Goal: Information Seeking & Learning: Compare options

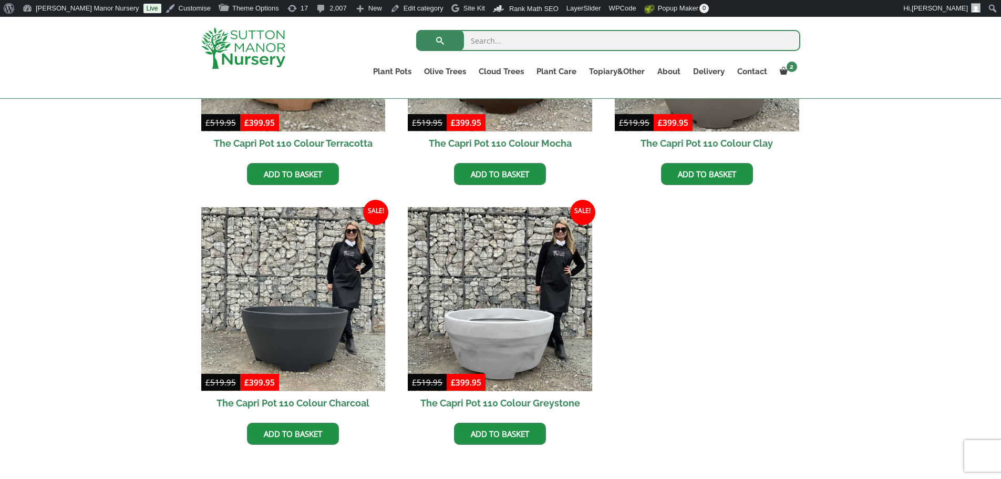
click at [649, 463] on ul "Sale! £ 519.95 Original price was: £519.95. £ 399.95 Current price is: £399.95.…" at bounding box center [500, 207] width 599 height 520
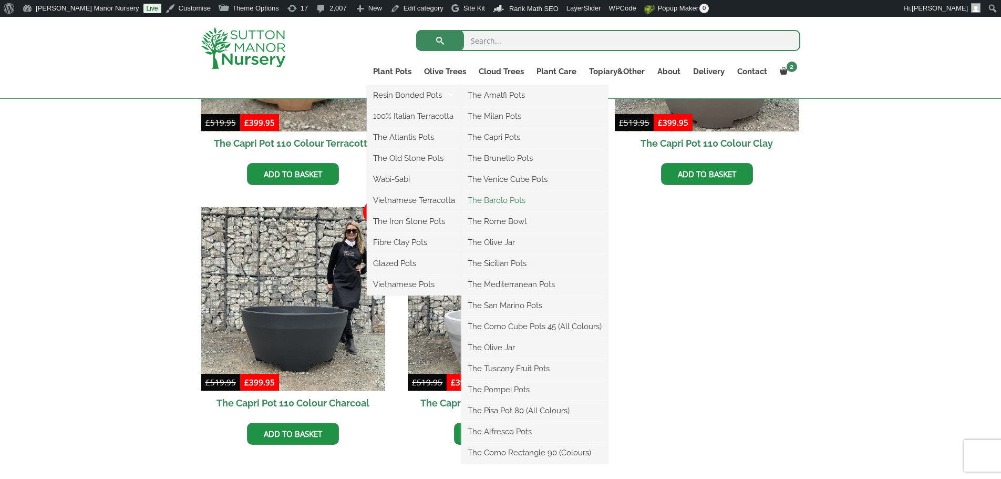
click at [479, 202] on link "The Barolo Pots" at bounding box center [535, 200] width 147 height 16
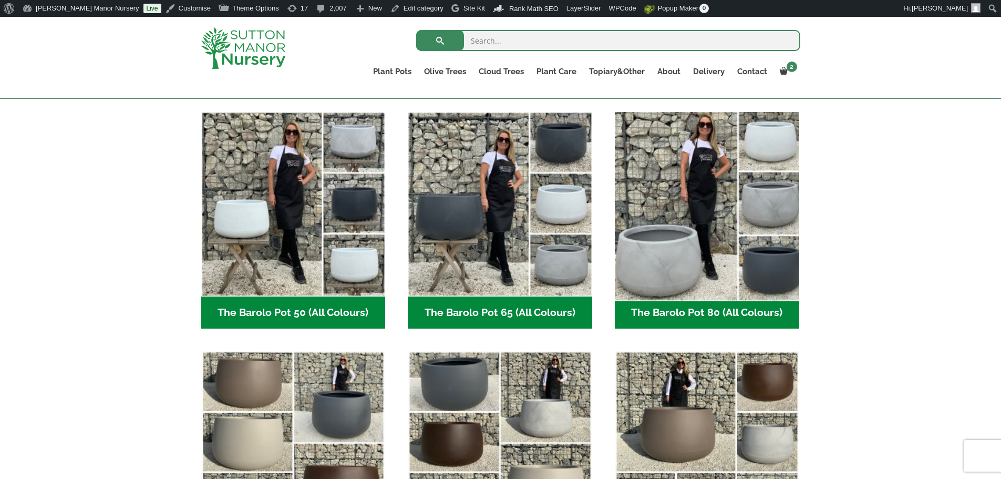
click at [739, 235] on img "Visit product category The Barolo Pot 80 (All Colours)" at bounding box center [706, 203] width 193 height 193
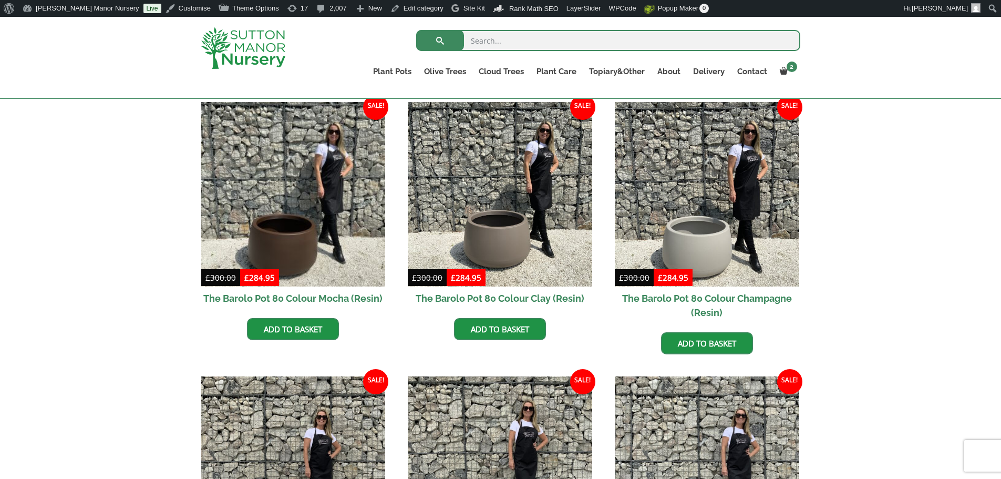
scroll to position [315, 0]
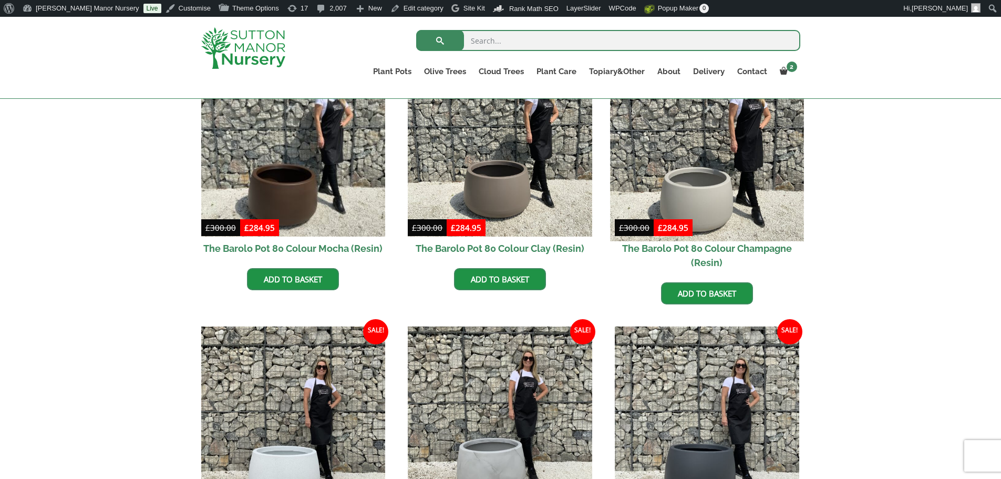
click at [758, 188] on img at bounding box center [706, 143] width 193 height 193
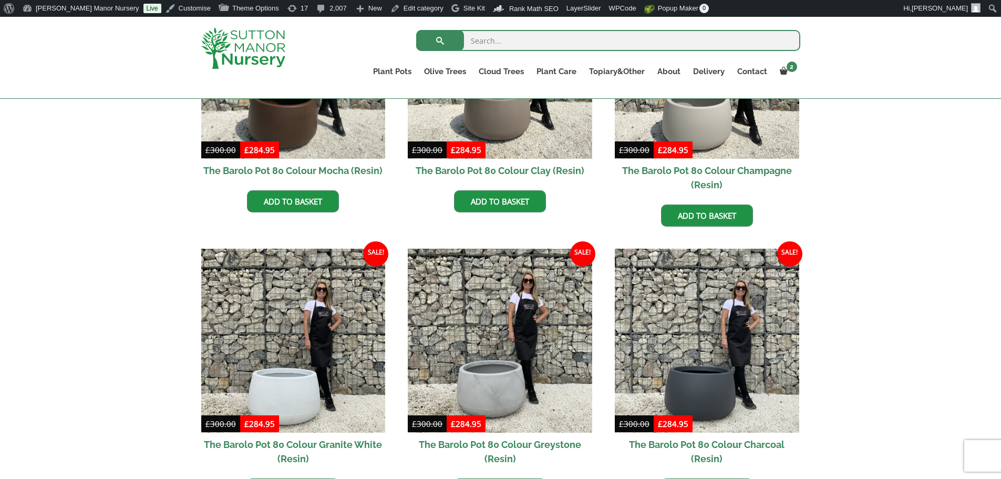
scroll to position [578, 0]
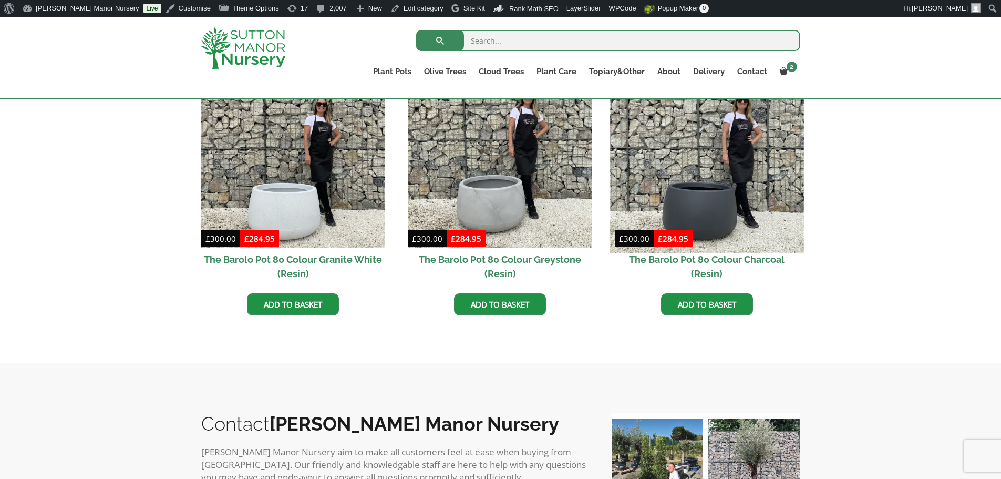
click at [642, 191] on img at bounding box center [706, 155] width 193 height 193
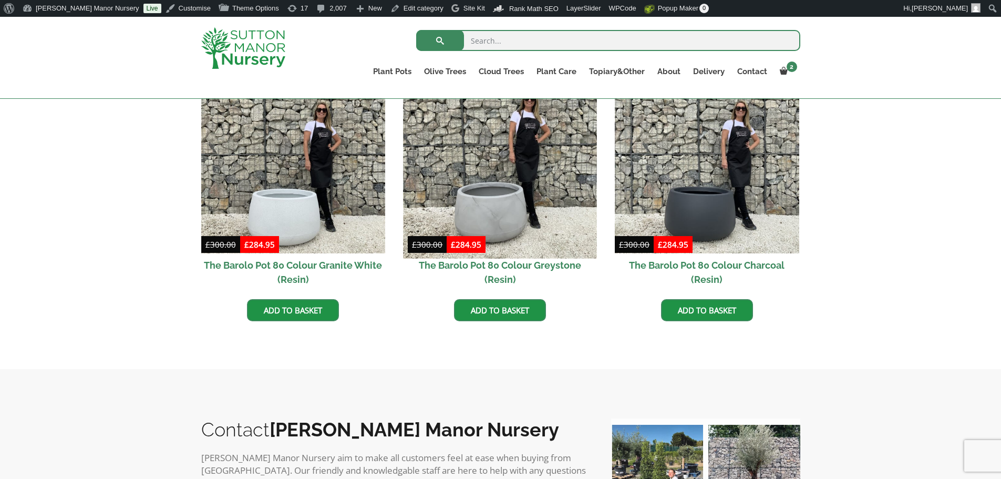
click at [490, 210] on img at bounding box center [500, 161] width 193 height 193
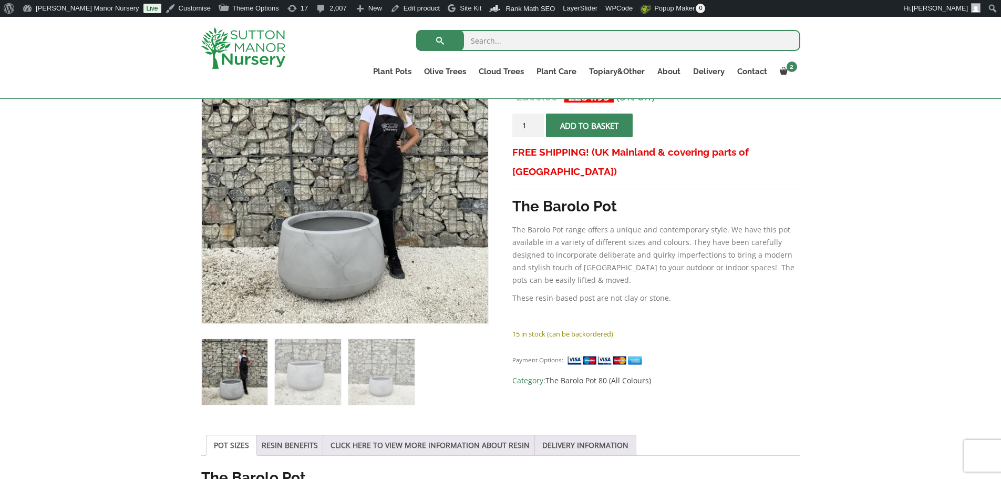
scroll to position [53, 0]
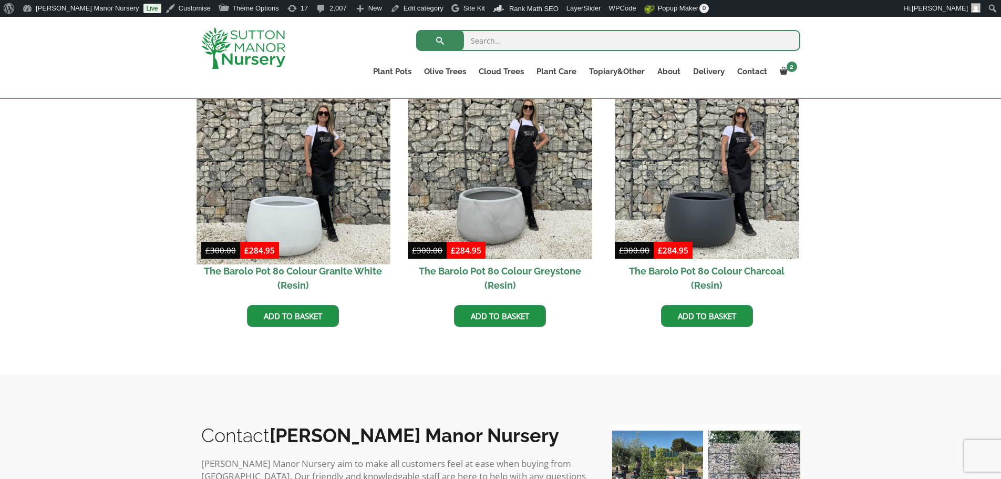
click at [325, 144] on img at bounding box center [293, 166] width 193 height 193
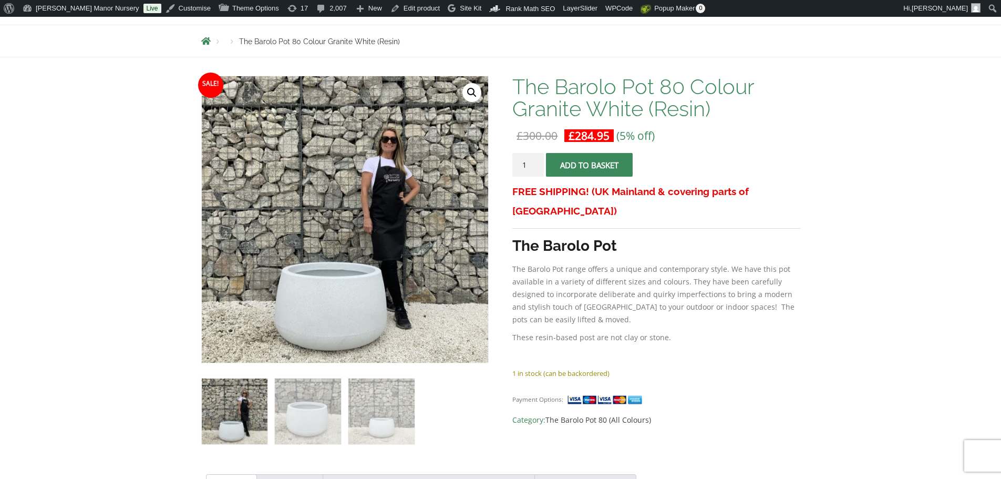
scroll to position [210, 0]
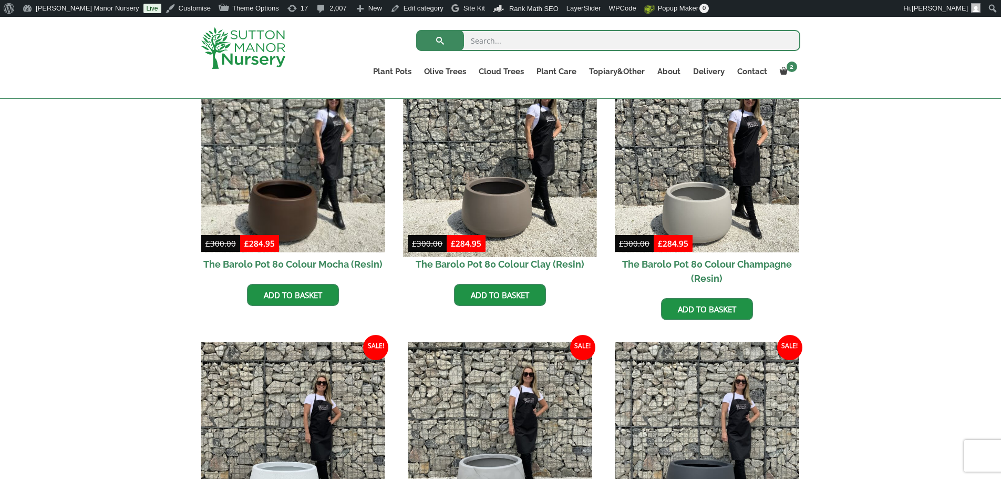
scroll to position [298, 0]
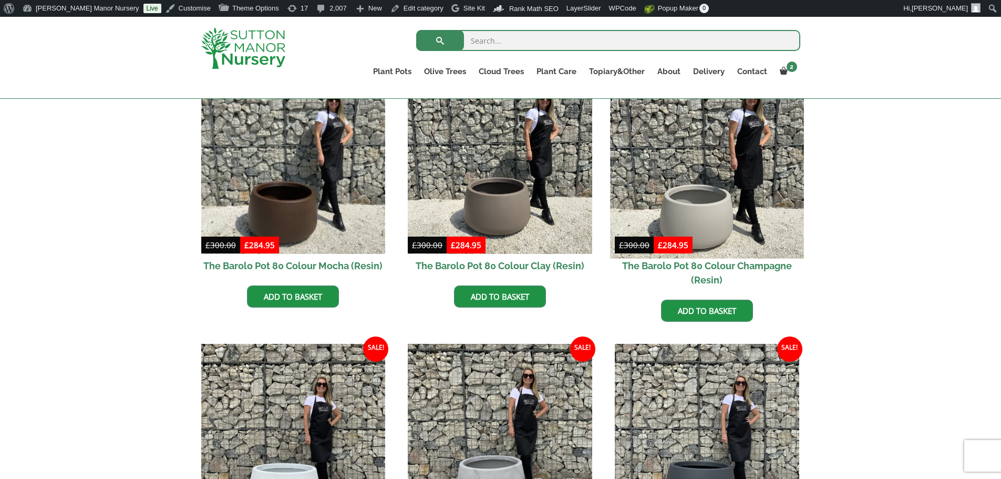
click at [652, 210] on img at bounding box center [706, 161] width 193 height 193
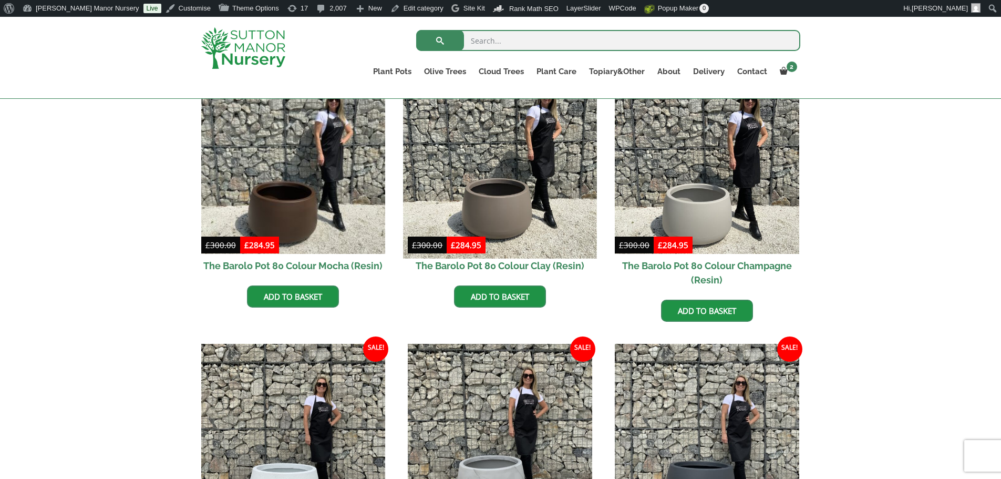
click at [507, 170] on img at bounding box center [500, 161] width 193 height 193
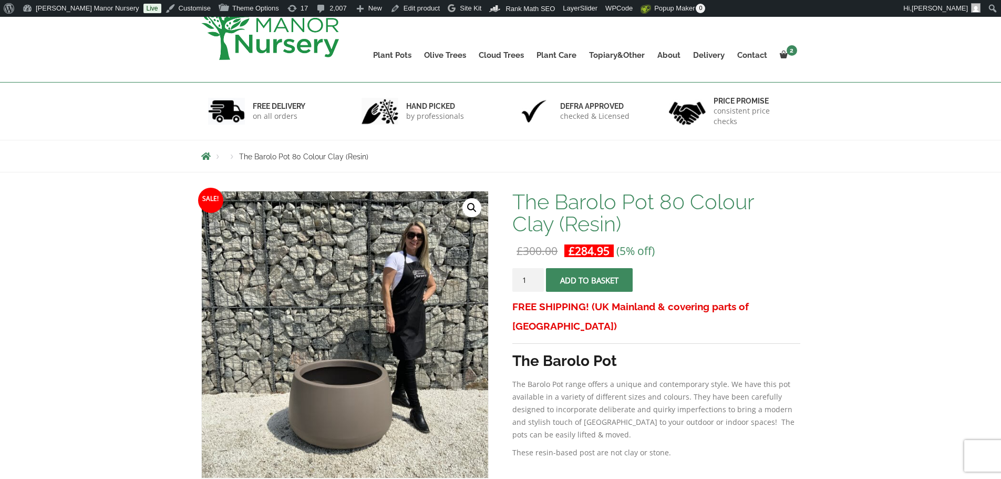
scroll to position [210, 0]
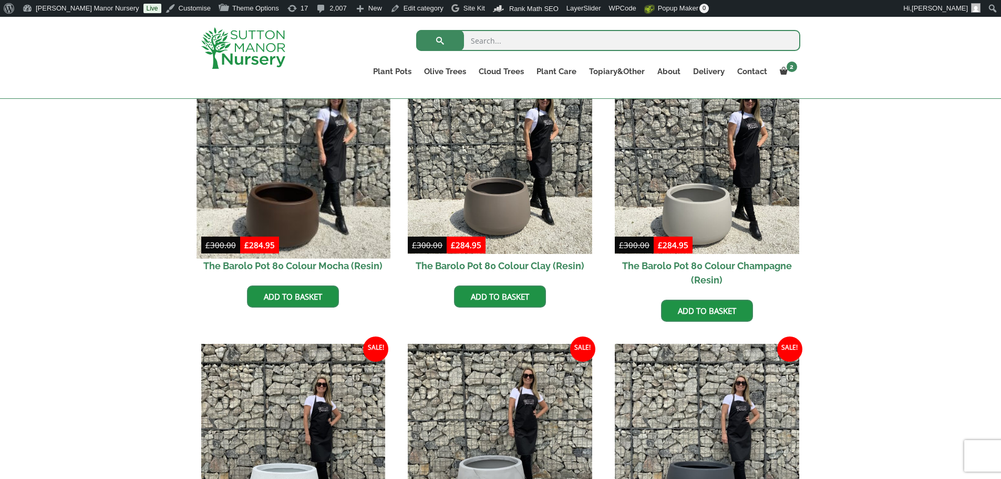
click at [246, 147] on img at bounding box center [293, 161] width 193 height 193
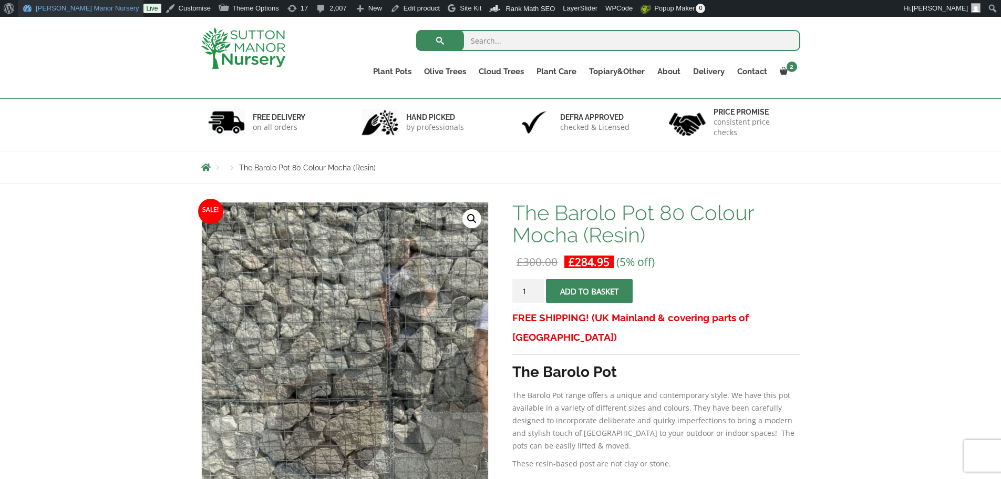
scroll to position [53, 0]
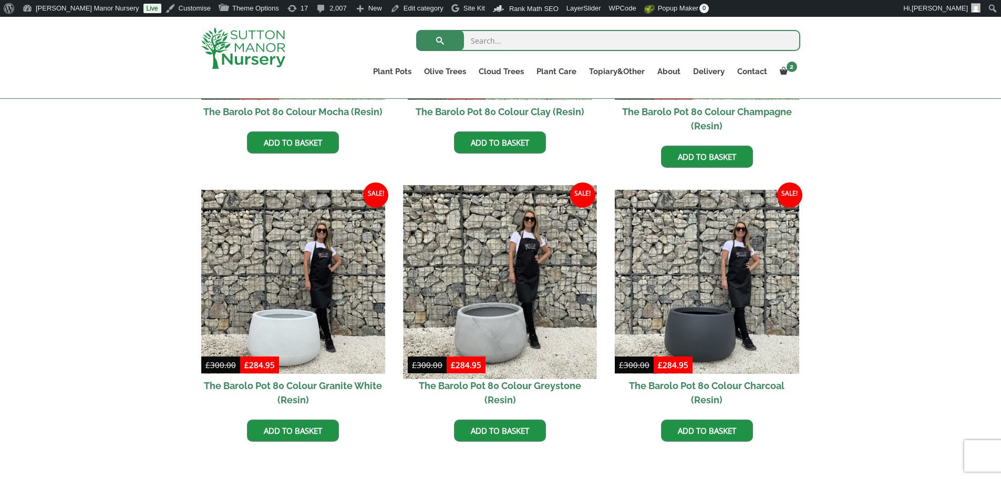
scroll to position [456, 0]
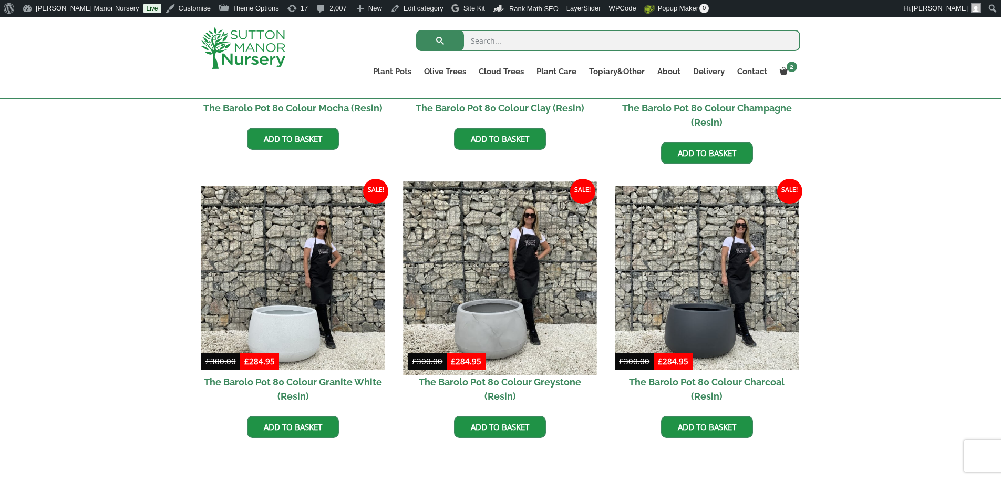
click at [571, 278] on img at bounding box center [500, 277] width 193 height 193
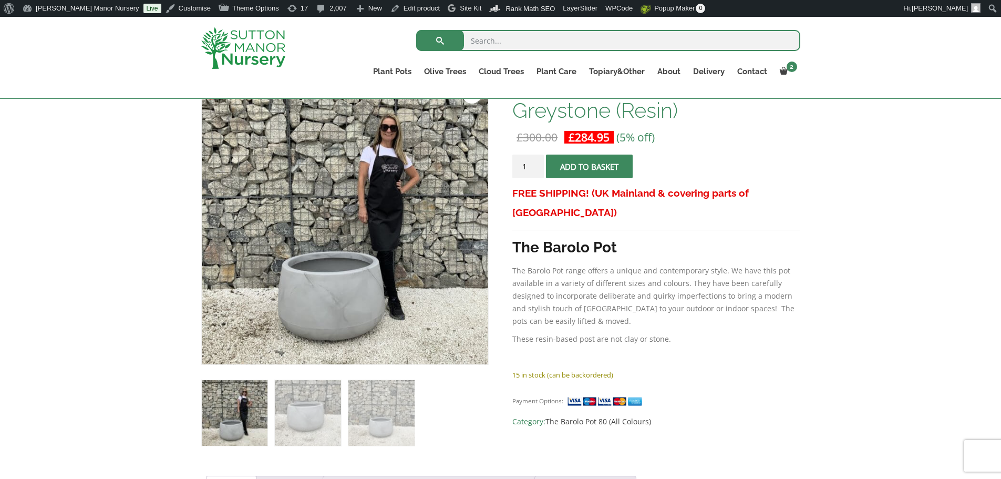
scroll to position [210, 0]
